Goal: Task Accomplishment & Management: Complete application form

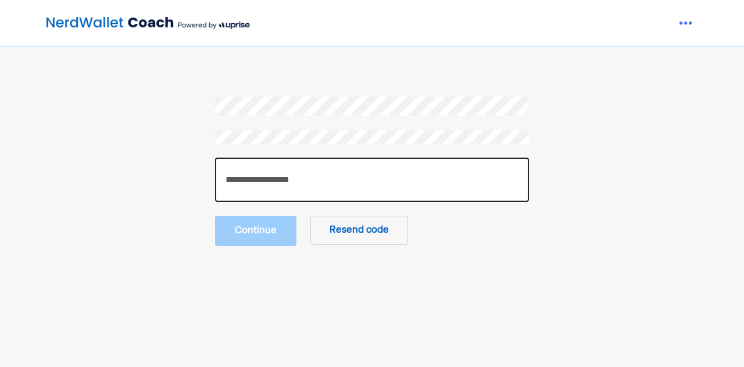
click at [278, 187] on input "number" at bounding box center [372, 180] width 314 height 44
paste input "******"
type input "******"
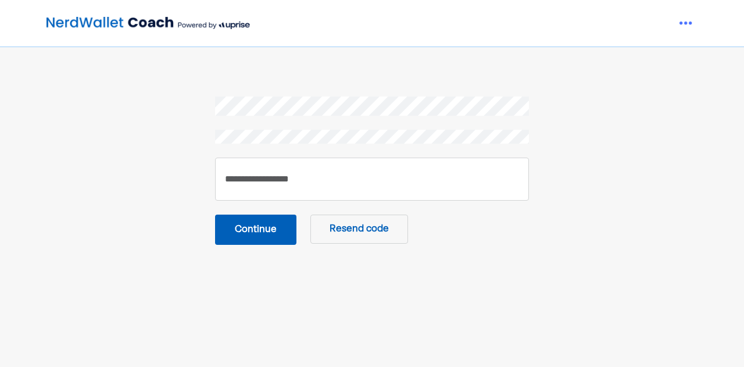
click at [263, 227] on button "Continue" at bounding box center [255, 230] width 81 height 30
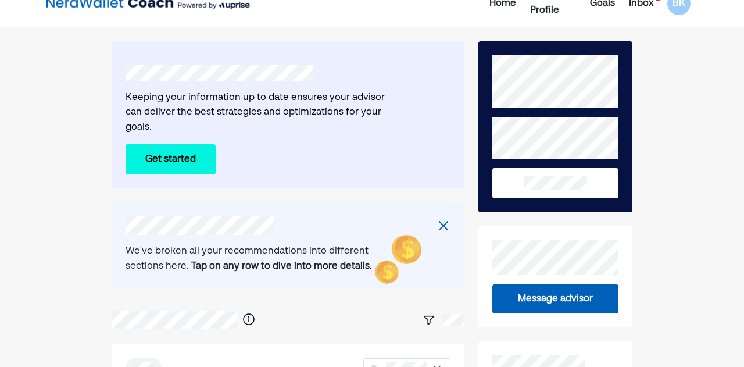
scroll to position [20, 0]
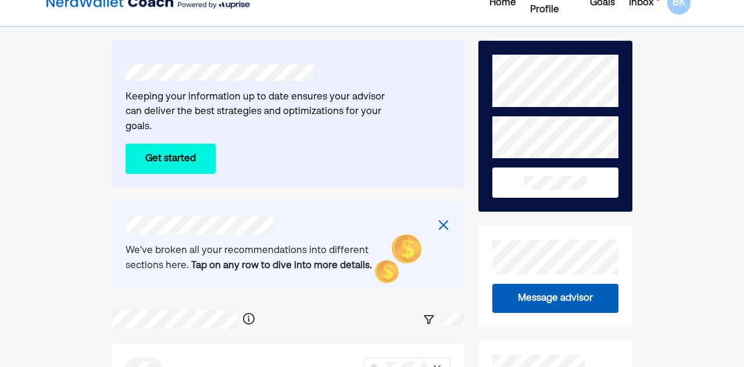
click at [180, 146] on button "Get started" at bounding box center [171, 159] width 90 height 30
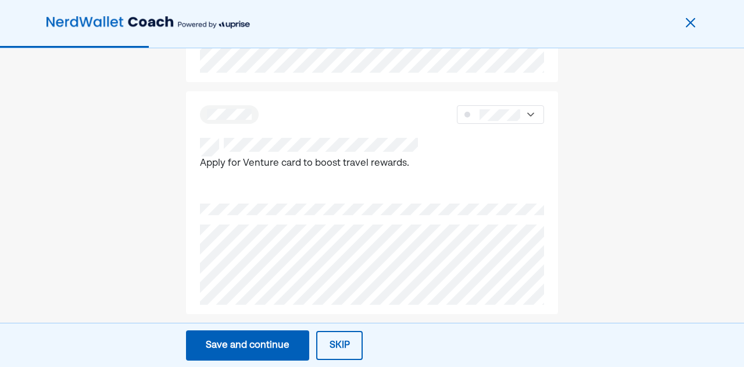
scroll to position [1028, 0]
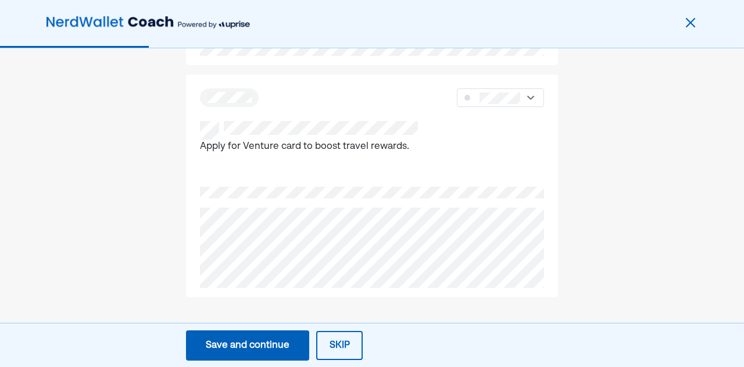
click at [272, 331] on button "Save and continue Save Save and continue" at bounding box center [247, 345] width 123 height 30
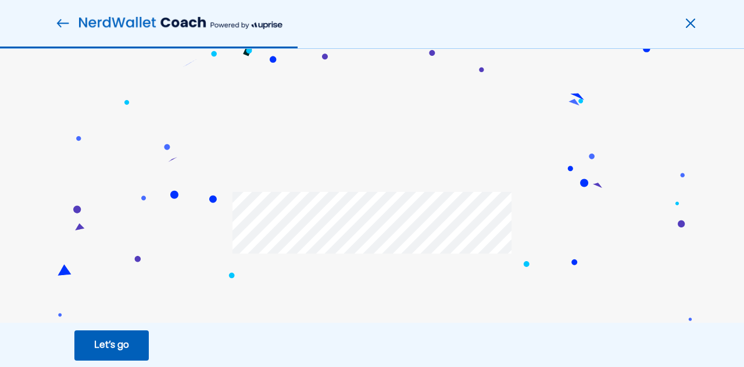
scroll to position [109, 0]
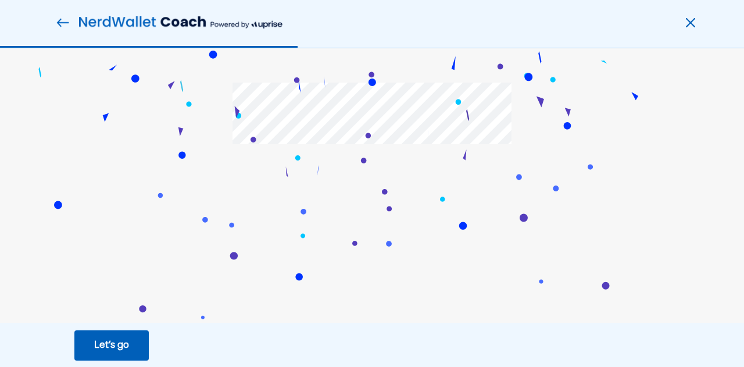
click at [92, 348] on button "Let’s go Save Let’s go" at bounding box center [111, 345] width 74 height 30
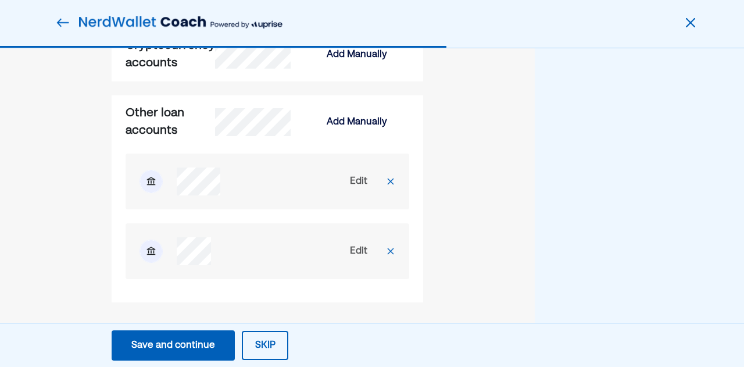
scroll to position [1599, 0]
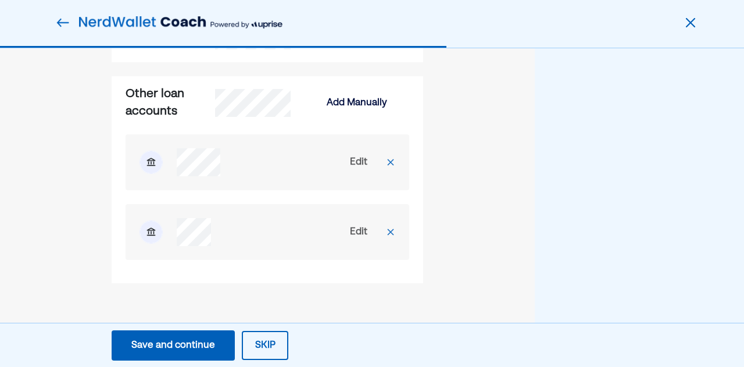
click at [362, 166] on div "Edit" at bounding box center [358, 162] width 17 height 14
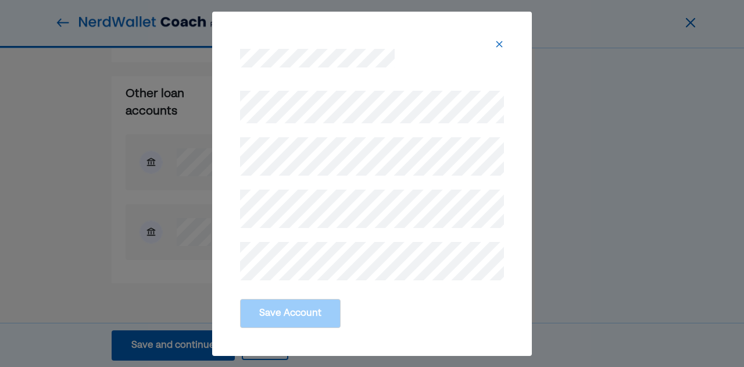
scroll to position [1614, 0]
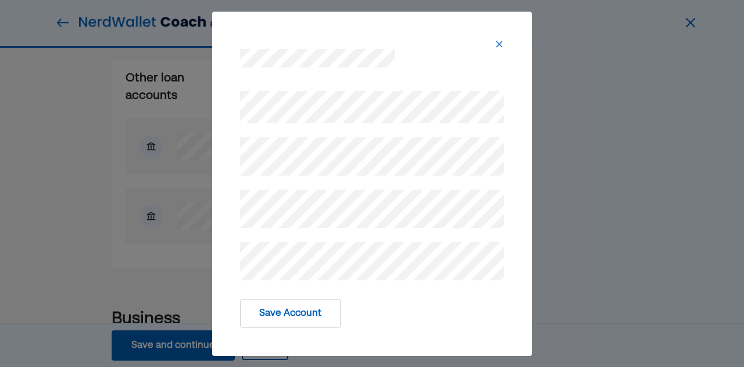
click at [312, 320] on button "Save Account" at bounding box center [290, 313] width 101 height 29
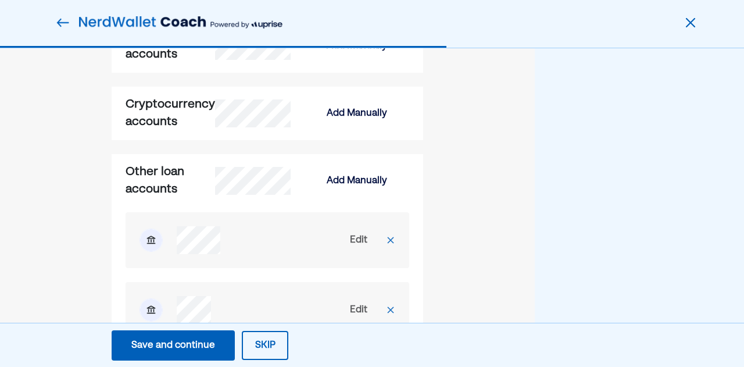
scroll to position [1517, 0]
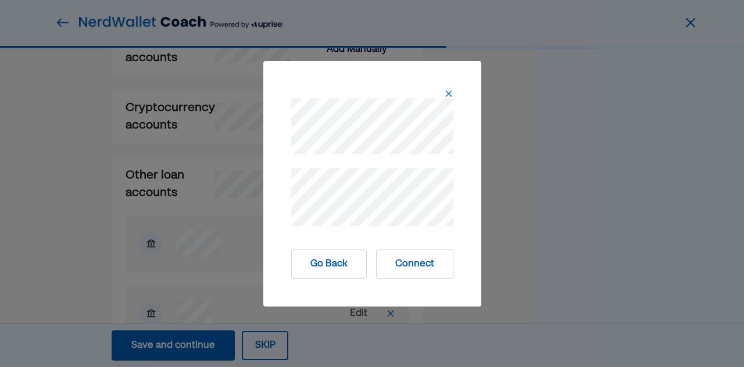
click at [414, 267] on button "Connect" at bounding box center [414, 263] width 77 height 29
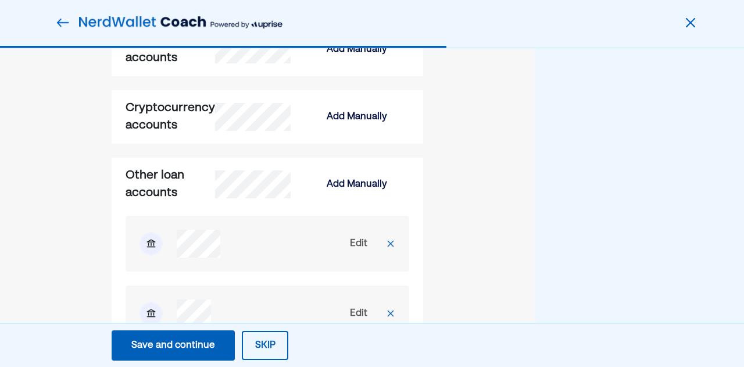
click at [348, 176] on div "Add Manually" at bounding box center [357, 184] width 105 height 28
click at [353, 182] on div "Add Manually" at bounding box center [357, 184] width 60 height 14
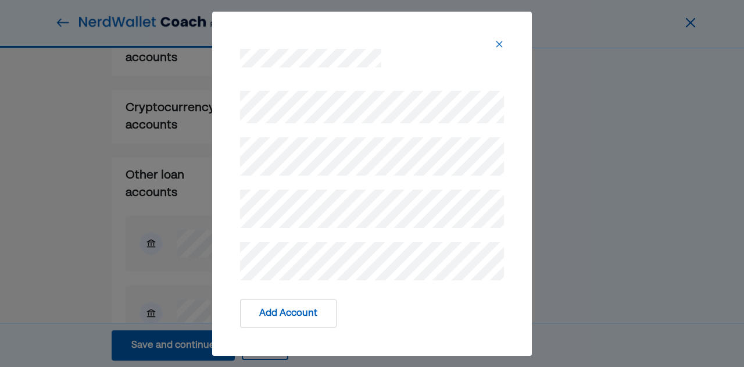
click at [316, 307] on button "Add Account" at bounding box center [288, 313] width 96 height 29
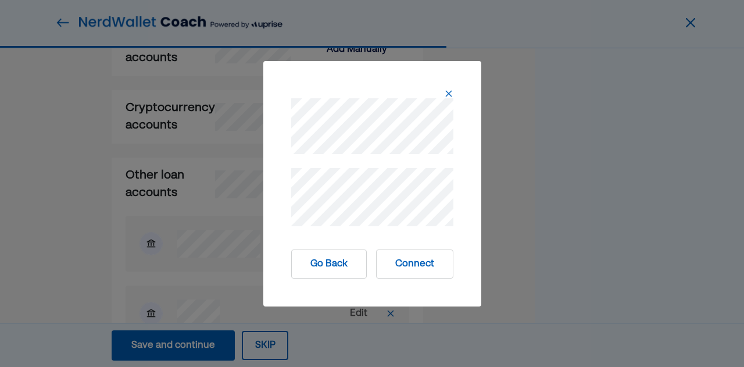
click at [428, 266] on button "Connect" at bounding box center [414, 263] width 77 height 29
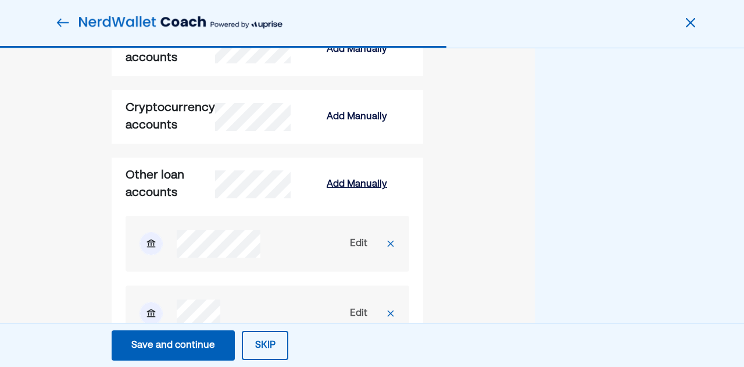
click at [356, 184] on div "Add Manually" at bounding box center [357, 184] width 60 height 14
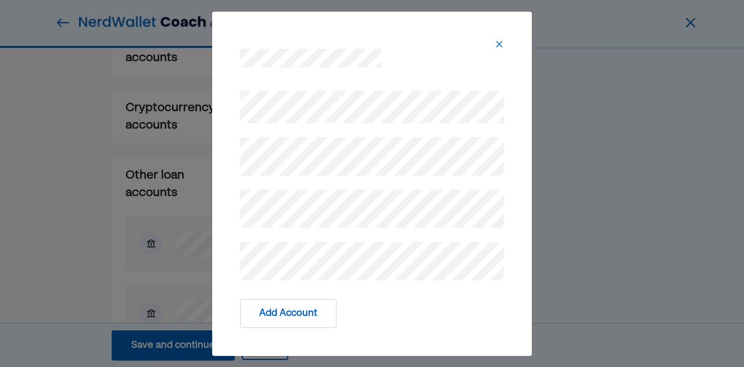
scroll to position [1558, 0]
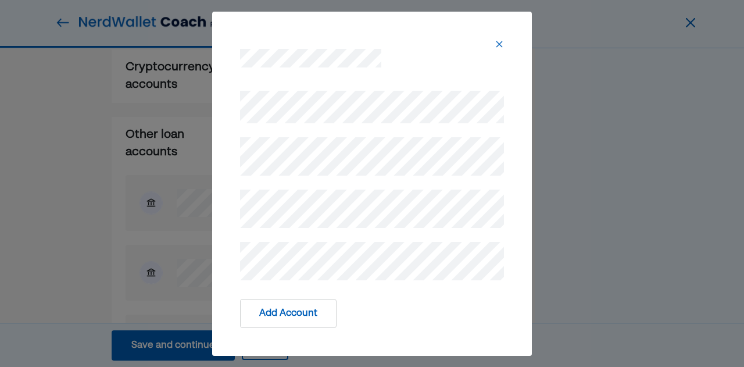
click at [308, 319] on button "Add Account" at bounding box center [288, 313] width 96 height 29
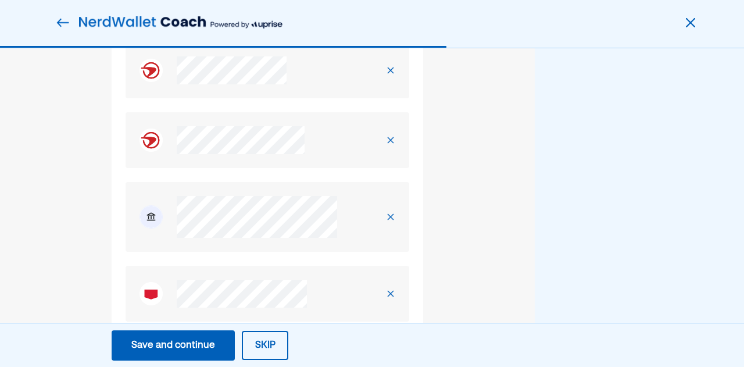
scroll to position [965, 0]
click at [213, 338] on div "Save and continue" at bounding box center [173, 345] width 84 height 14
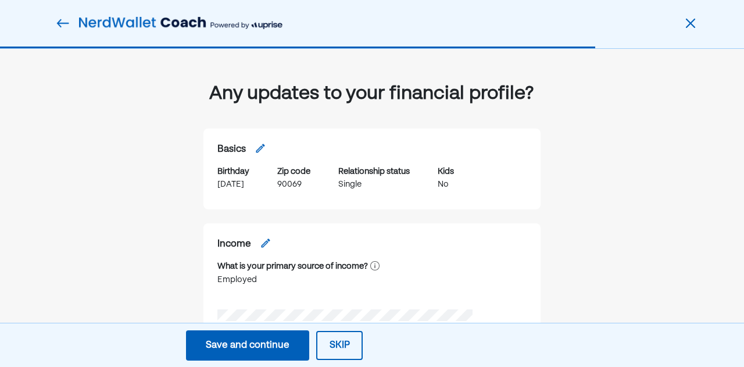
scroll to position [28, 0]
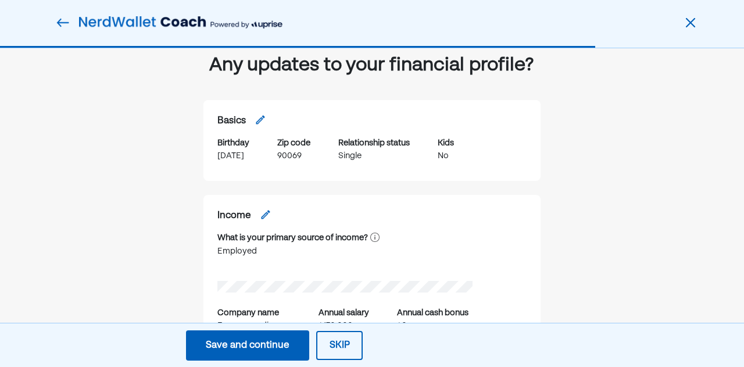
click at [259, 126] on img at bounding box center [261, 120] width 12 height 12
select select "******"
select select "*****"
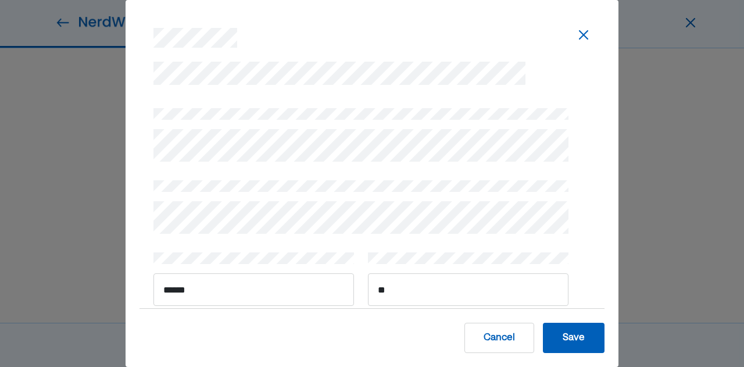
scroll to position [10, 0]
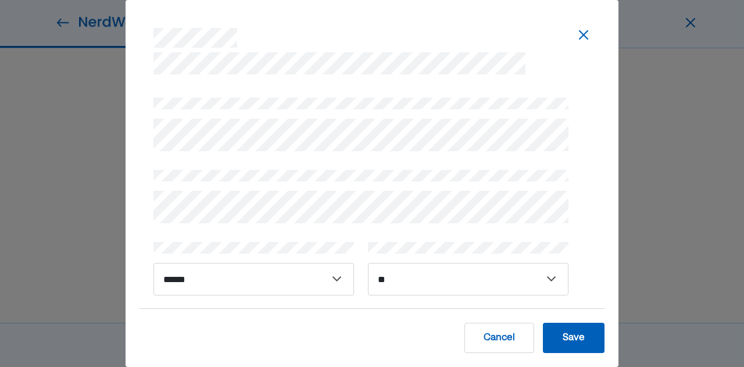
click at [584, 337] on button "Save" at bounding box center [574, 338] width 62 height 30
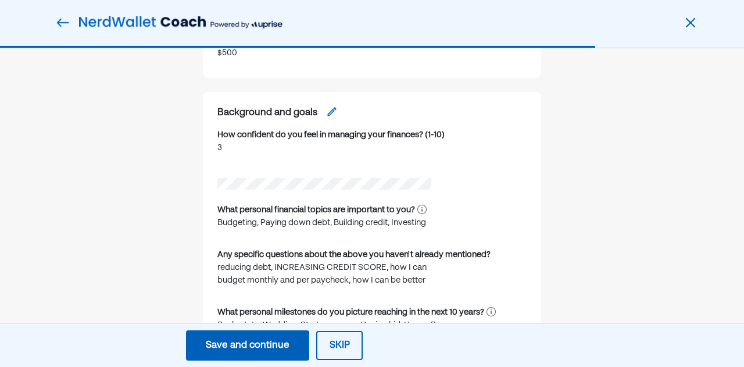
scroll to position [804, 0]
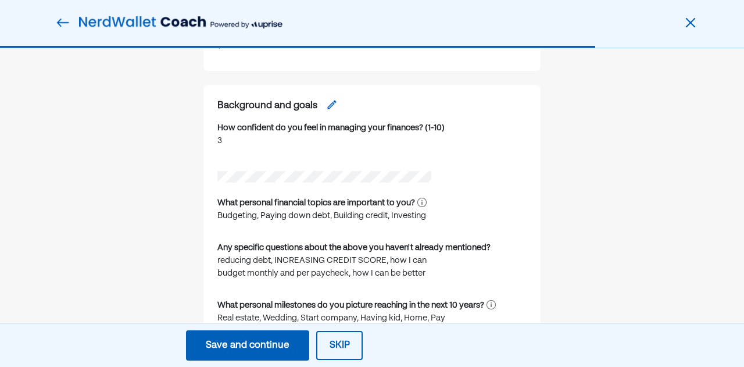
click at [327, 110] on img at bounding box center [332, 105] width 12 height 12
select select "*"
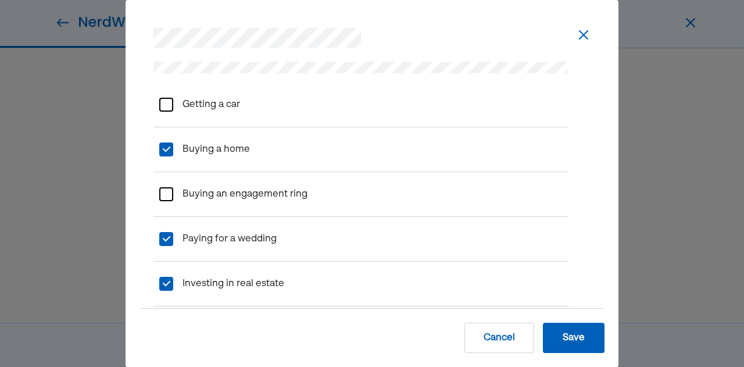
scroll to position [796, 0]
click at [193, 97] on car "Getting a car" at bounding box center [206, 104] width 67 height 33
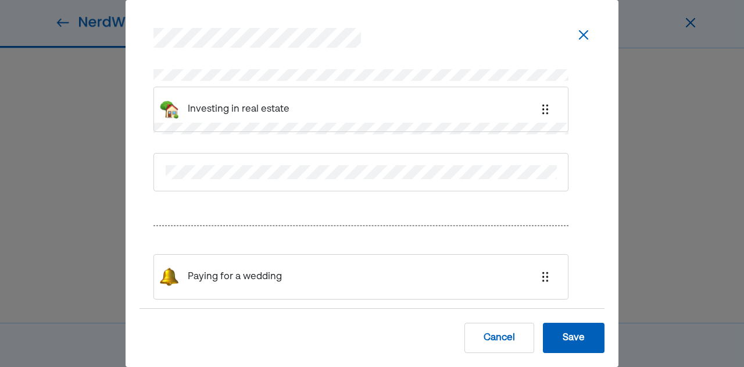
scroll to position [1347, 0]
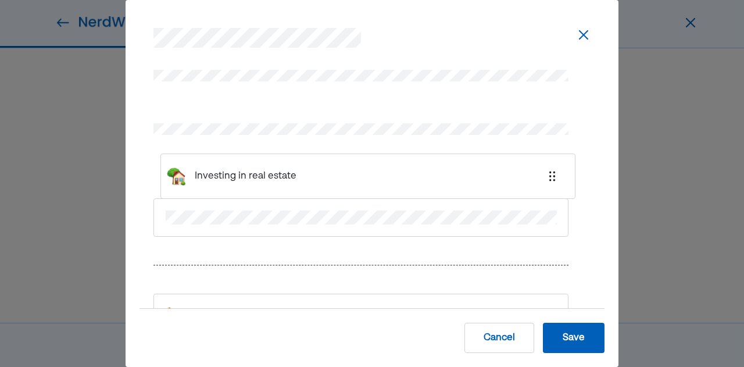
drag, startPoint x: 258, startPoint y: 140, endPoint x: 264, endPoint y: 165, distance: 25.2
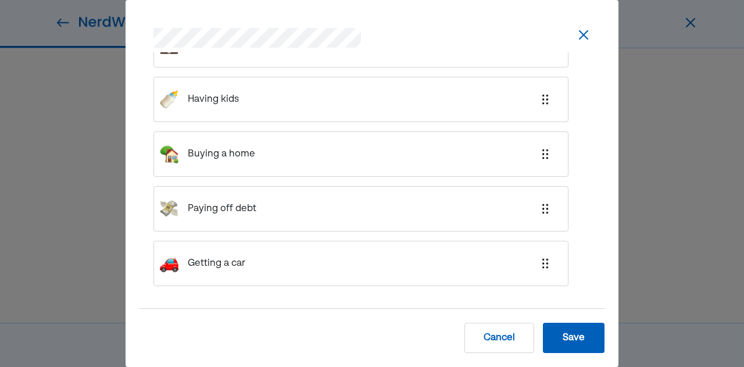
scroll to position [1703, 0]
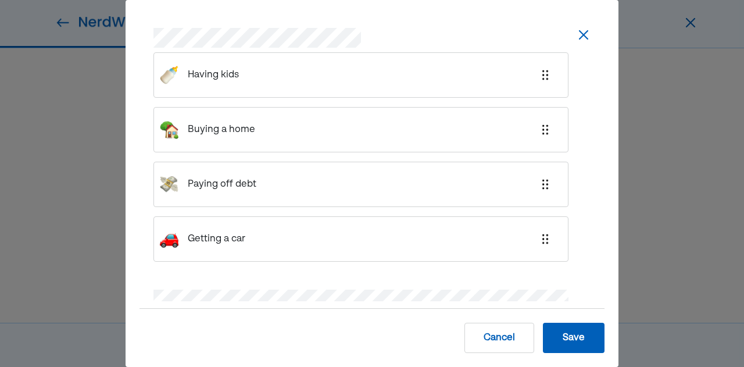
click at [255, 130] on div "Buying a home" at bounding box center [360, 129] width 415 height 45
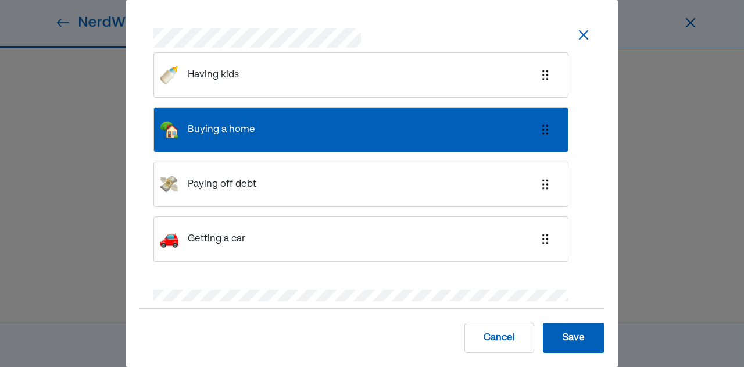
click at [260, 175] on div "Paying off debt" at bounding box center [360, 184] width 415 height 45
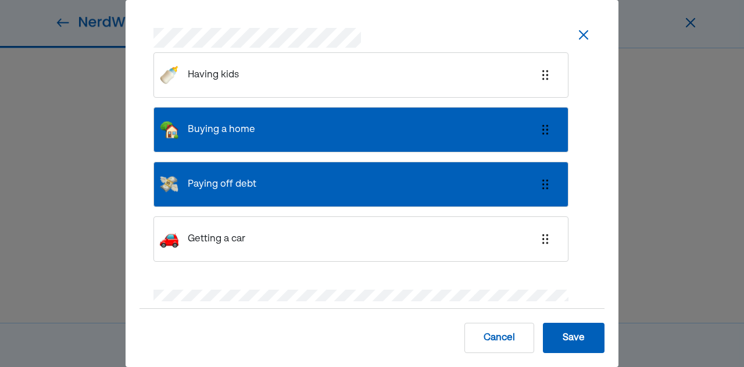
click at [293, 116] on div "Buying a home" at bounding box center [360, 129] width 415 height 45
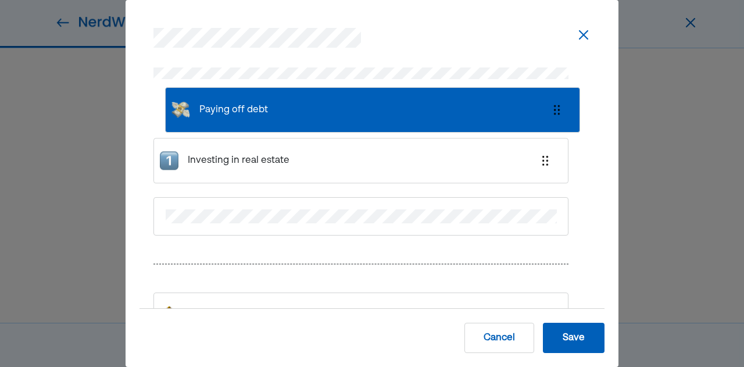
scroll to position [1402, 0]
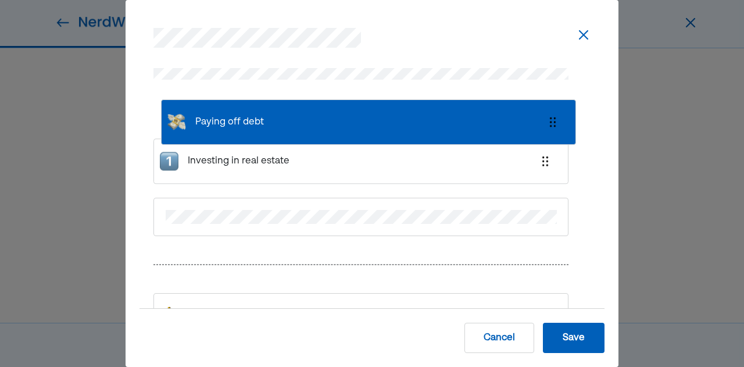
drag, startPoint x: 292, startPoint y: 173, endPoint x: 303, endPoint y: 119, distance: 55.7
click at [303, 119] on div "Investing in real estate Paying for a wedding Starting a company Having kids Bu…" at bounding box center [360, 323] width 415 height 576
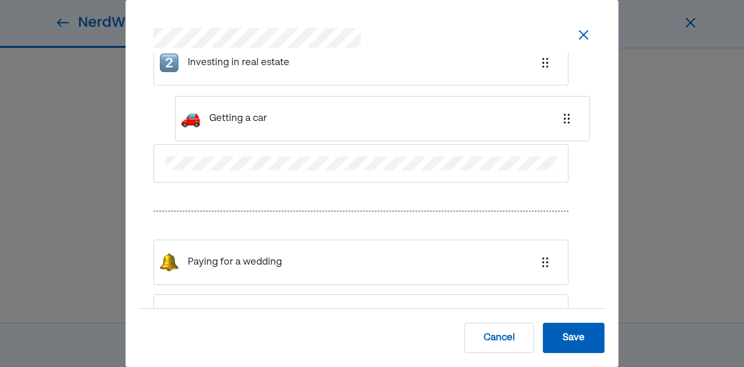
scroll to position [1510, 0]
drag, startPoint x: 326, startPoint y: 169, endPoint x: 348, endPoint y: 121, distance: 53.3
click at [348, 121] on div "Paying off debt Investing in real estate Paying for a wedding Starting a compan…" at bounding box center [360, 215] width 415 height 576
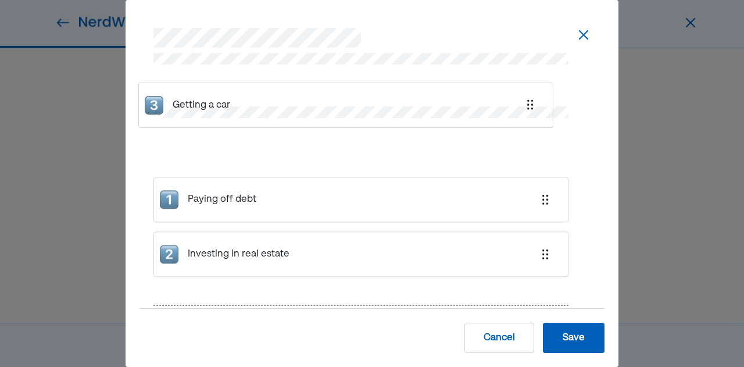
scroll to position [1362, 0]
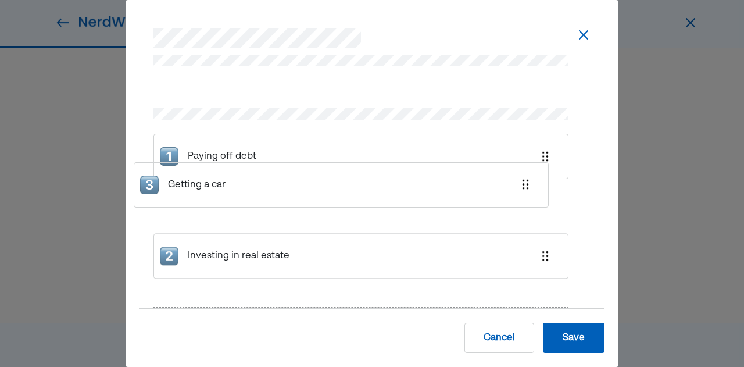
drag, startPoint x: 519, startPoint y: 124, endPoint x: 497, endPoint y: 192, distance: 71.3
click at [497, 192] on div "Paying off debt Investing in real estate Getting a car" at bounding box center [360, 211] width 415 height 154
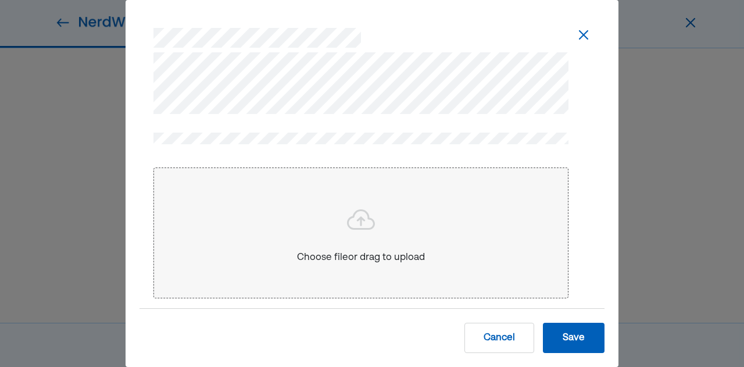
scroll to position [2228, 0]
click at [589, 347] on button "Save" at bounding box center [574, 338] width 62 height 30
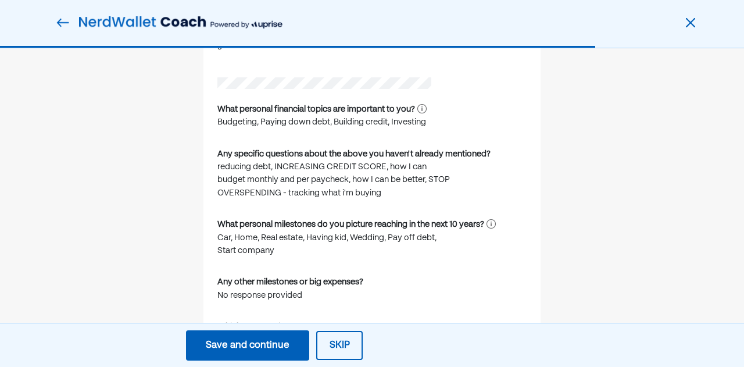
scroll to position [898, 0]
click at [280, 330] on button "Save and continue Save Save and continue" at bounding box center [247, 345] width 123 height 30
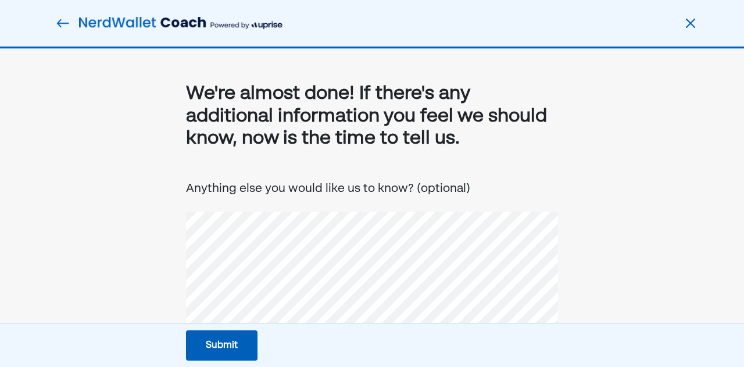
scroll to position [78, 0]
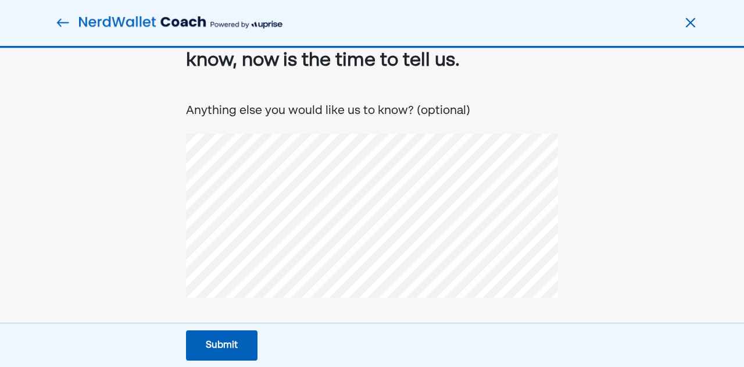
click at [233, 346] on div "Submit" at bounding box center [222, 345] width 32 height 14
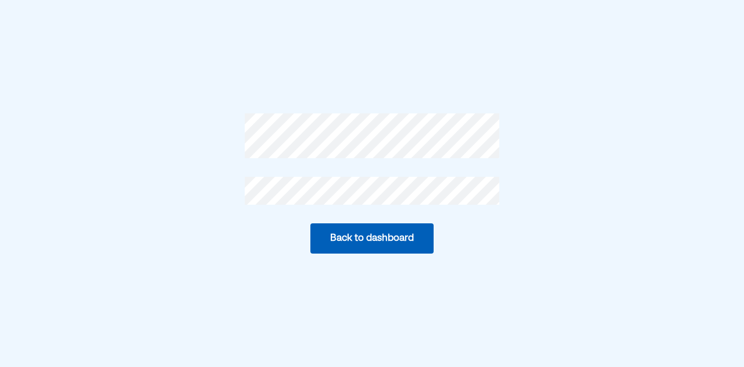
scroll to position [0, 0]
click at [416, 239] on button "Back to dashboard" at bounding box center [371, 238] width 123 height 30
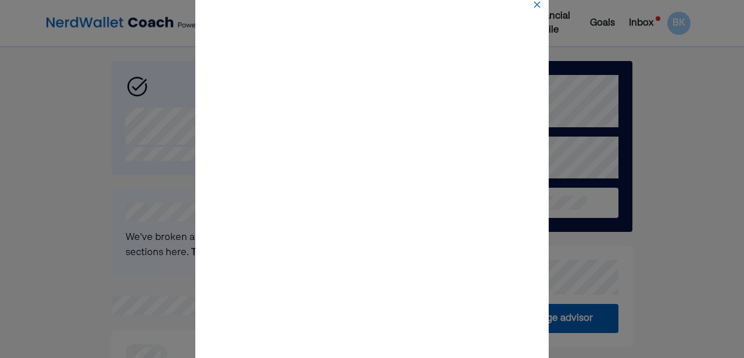
click at [539, 3] on img at bounding box center [536, 4] width 9 height 9
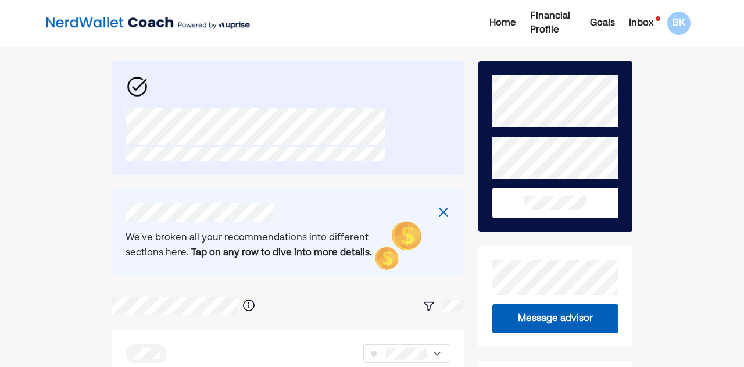
click at [541, 22] on div "Financial Profile" at bounding box center [553, 23] width 46 height 28
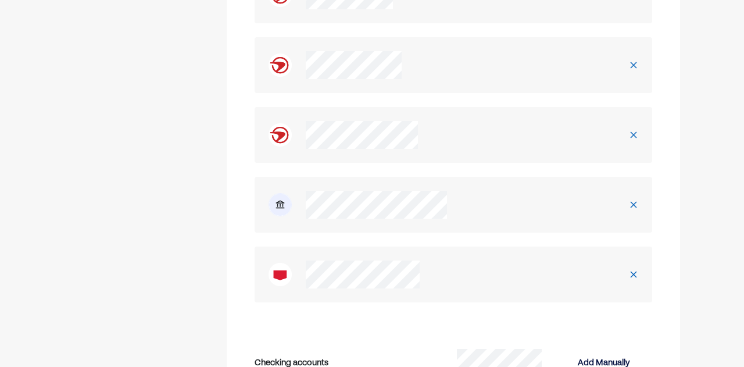
scroll to position [2459, 0]
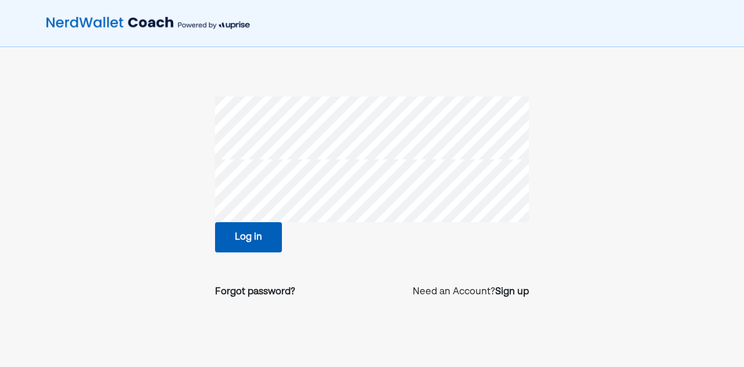
click at [237, 246] on button "Log in" at bounding box center [248, 237] width 67 height 30
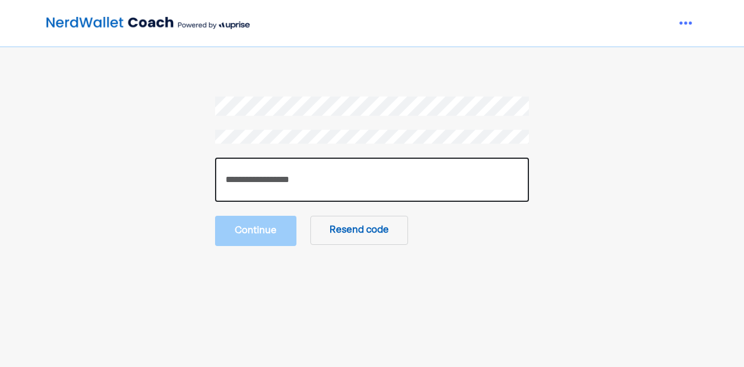
click at [423, 174] on input "number" at bounding box center [372, 180] width 314 height 44
paste input "******"
type input "******"
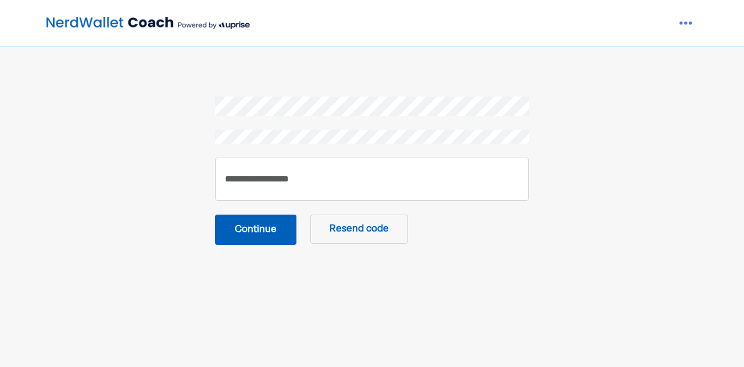
click at [283, 231] on button "Continue" at bounding box center [255, 230] width 81 height 30
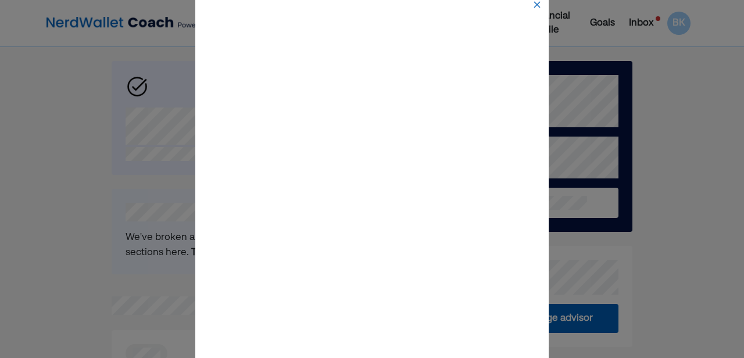
click at [537, 6] on img at bounding box center [536, 4] width 9 height 9
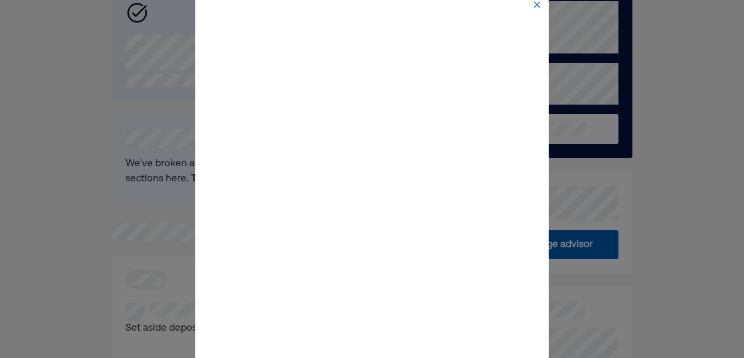
scroll to position [75, 0]
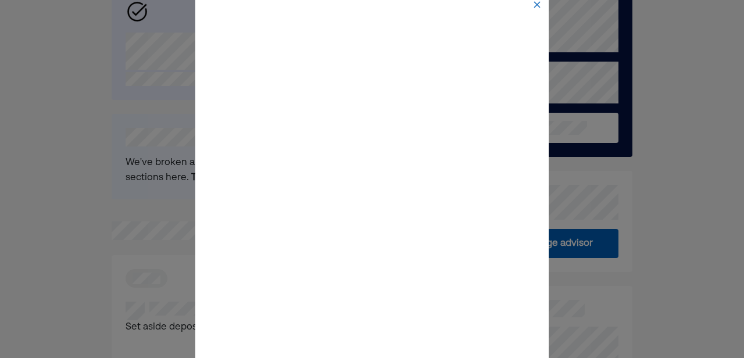
click at [539, 5] on img at bounding box center [536, 4] width 9 height 9
click at [685, 155] on div at bounding box center [372, 179] width 744 height 358
